Goal: Task Accomplishment & Management: Manage account settings

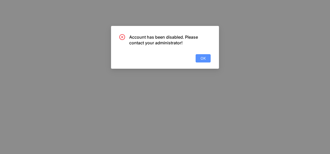
click at [203, 58] on span "OK" at bounding box center [202, 58] width 5 height 6
click at [203, 61] on button "OK" at bounding box center [202, 58] width 15 height 8
